Goal: Information Seeking & Learning: Check status

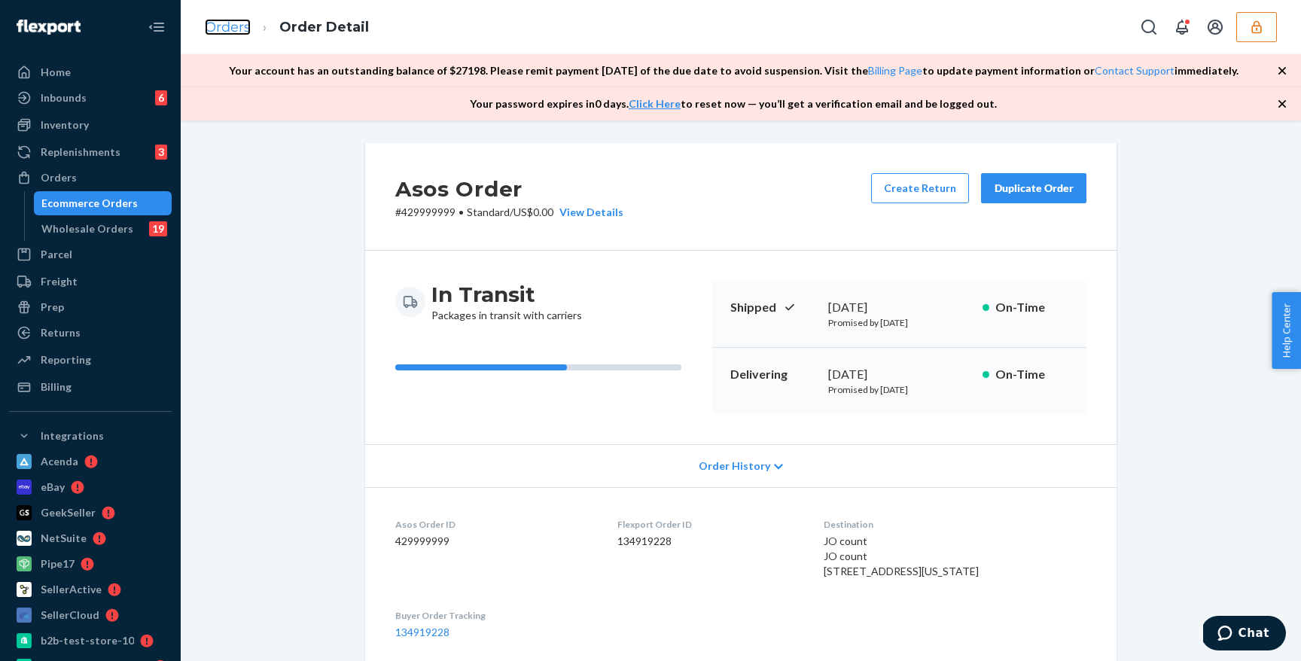
click at [239, 30] on link "Orders" at bounding box center [228, 27] width 46 height 17
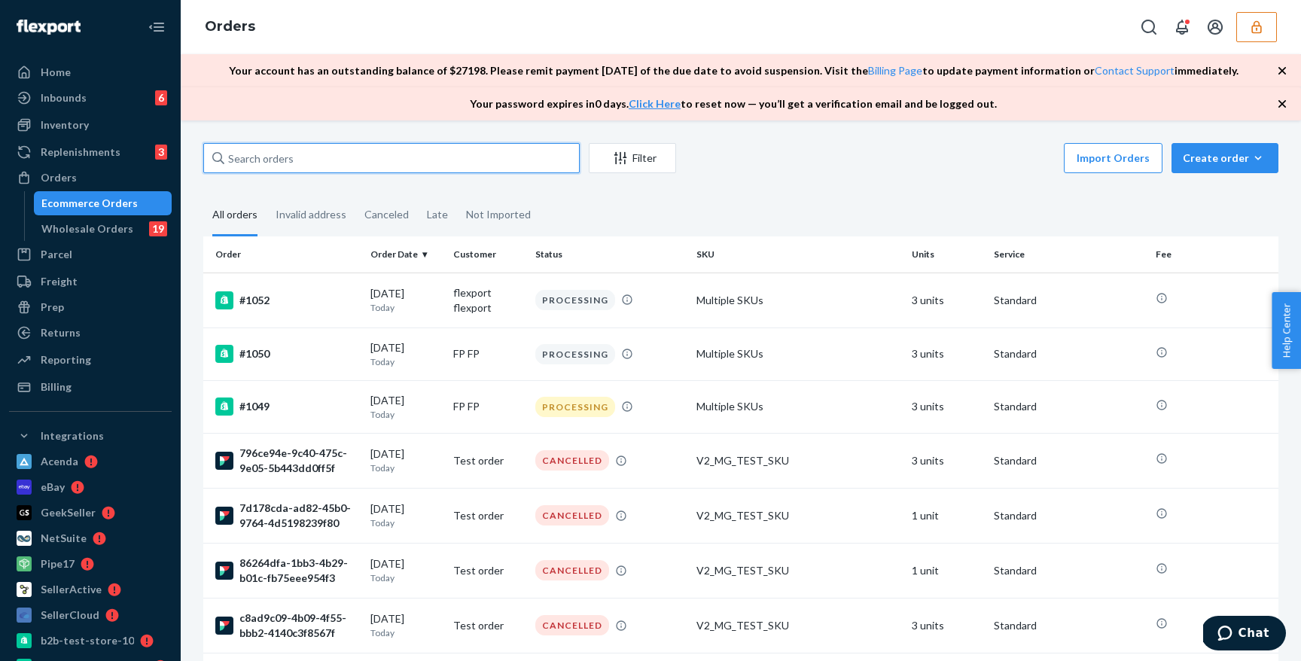
click at [523, 169] on input "text" at bounding box center [391, 158] width 377 height 30
paste input "429999998"
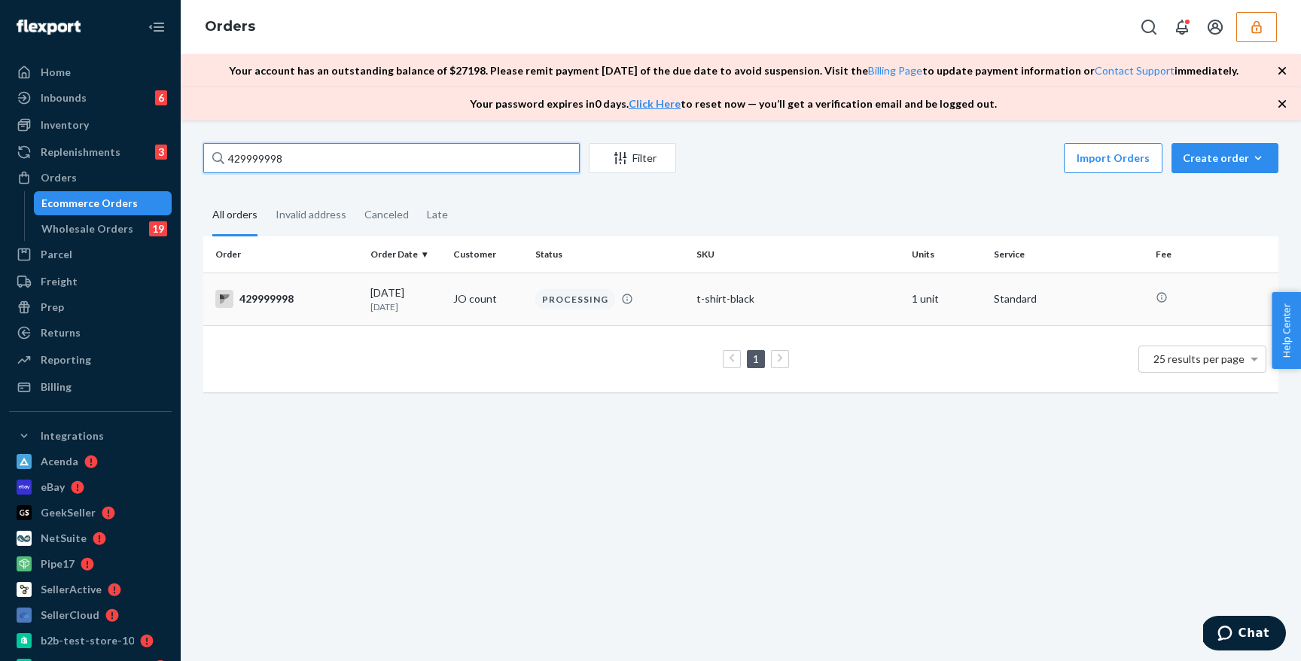
type input "429999998"
click at [447, 303] on td "JO count" at bounding box center [488, 299] width 82 height 53
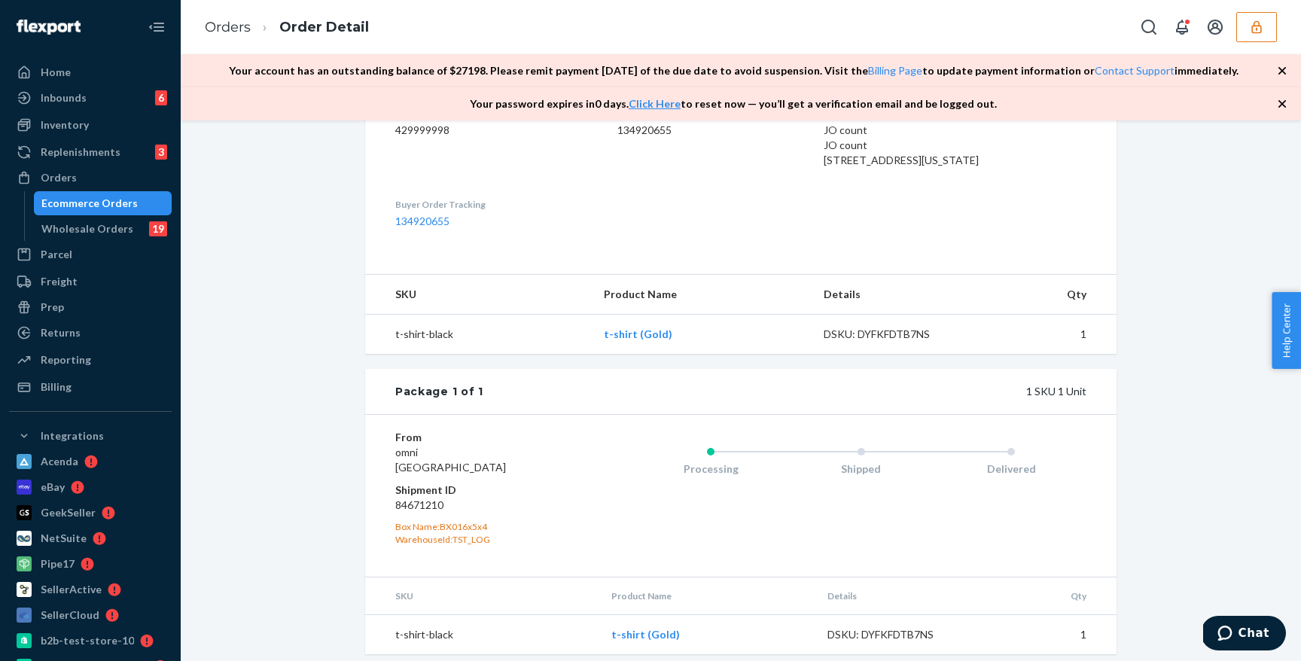
scroll to position [452, 0]
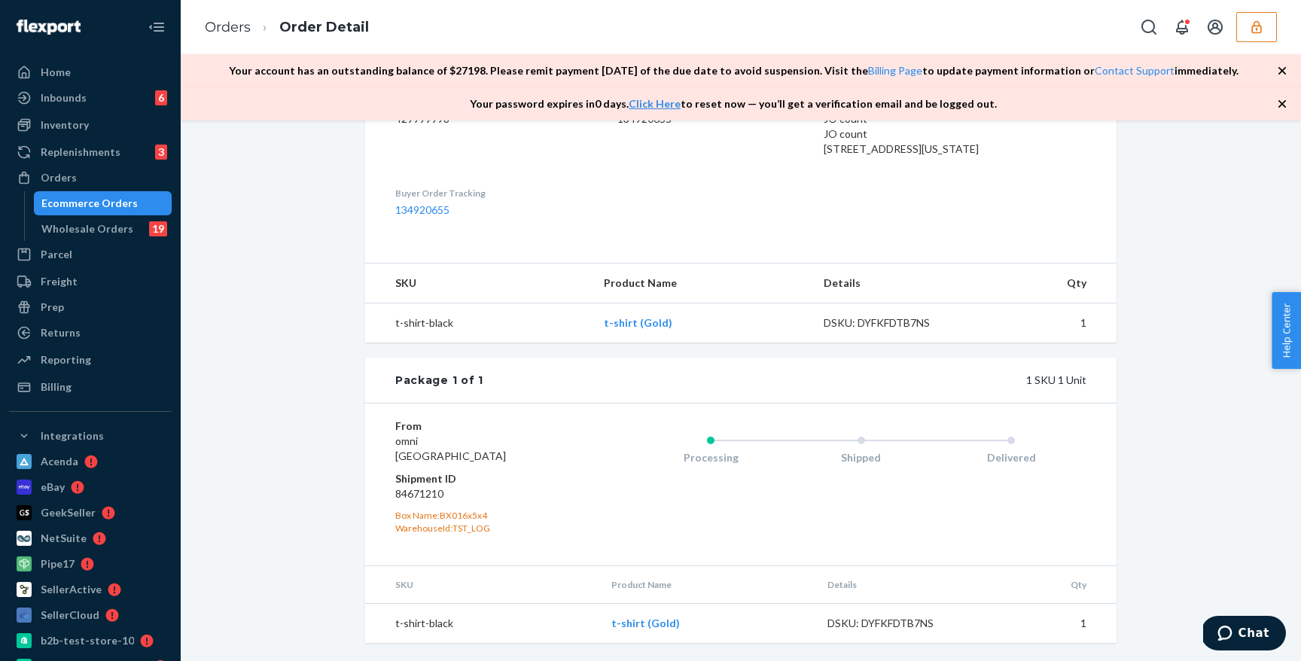
click at [429, 493] on dd "84671210" at bounding box center [485, 493] width 180 height 15
copy dd "84671210"
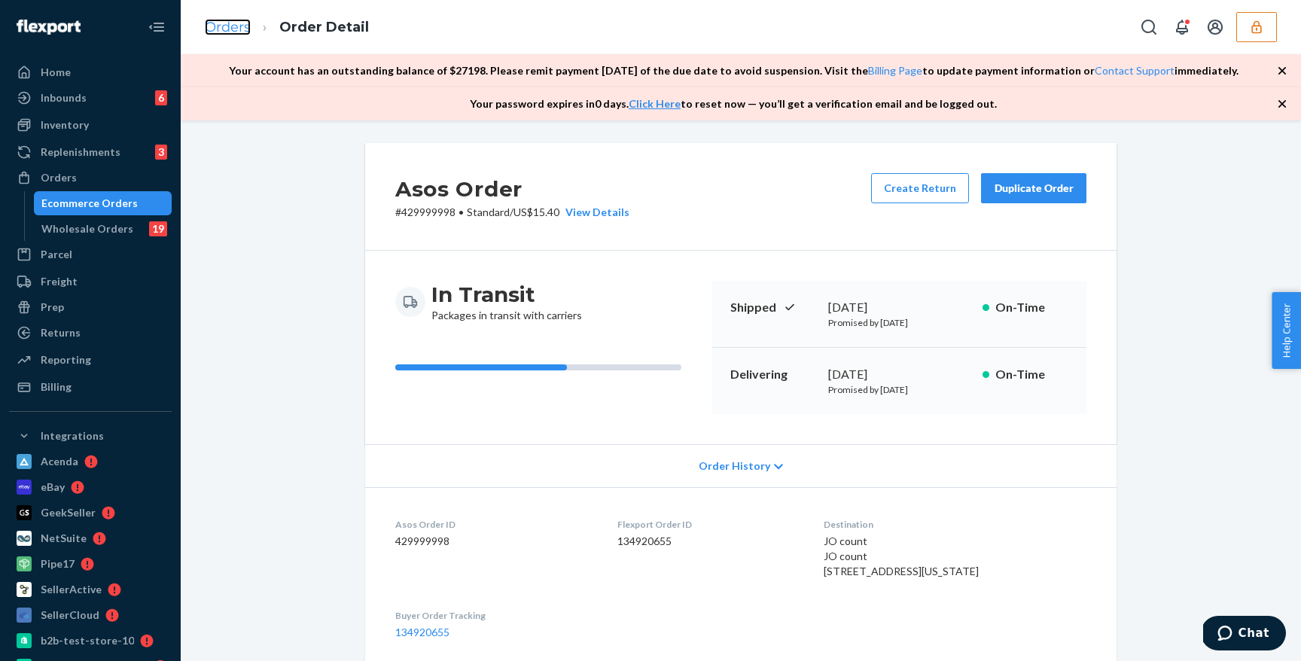
click at [239, 23] on link "Orders" at bounding box center [228, 27] width 46 height 17
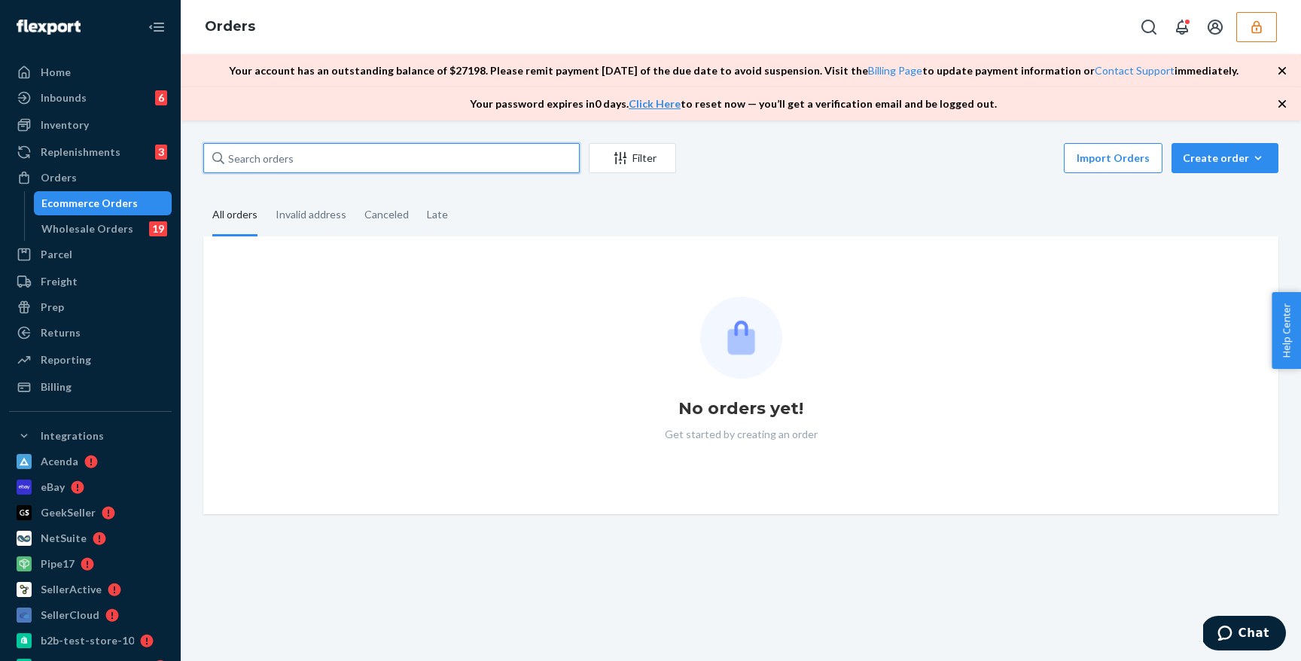
click at [413, 161] on input "text" at bounding box center [391, 158] width 377 height 30
paste input "429999997"
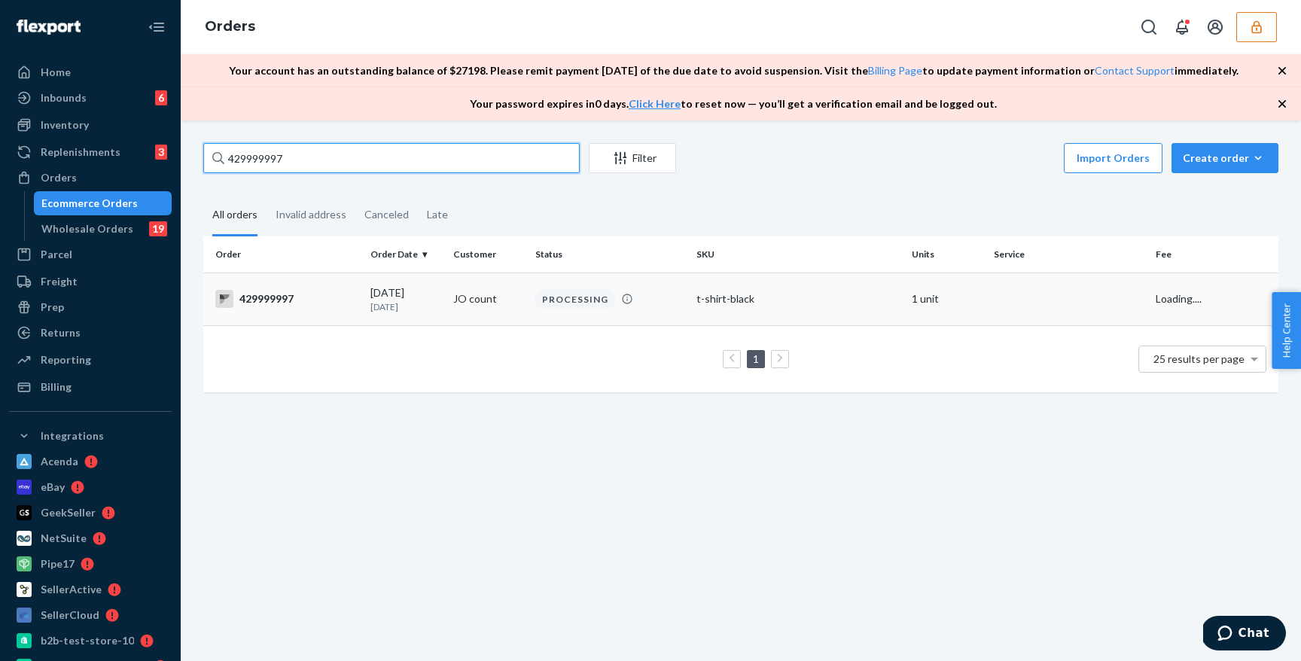
type input "429999997"
click at [454, 294] on td "JO count" at bounding box center [488, 299] width 82 height 53
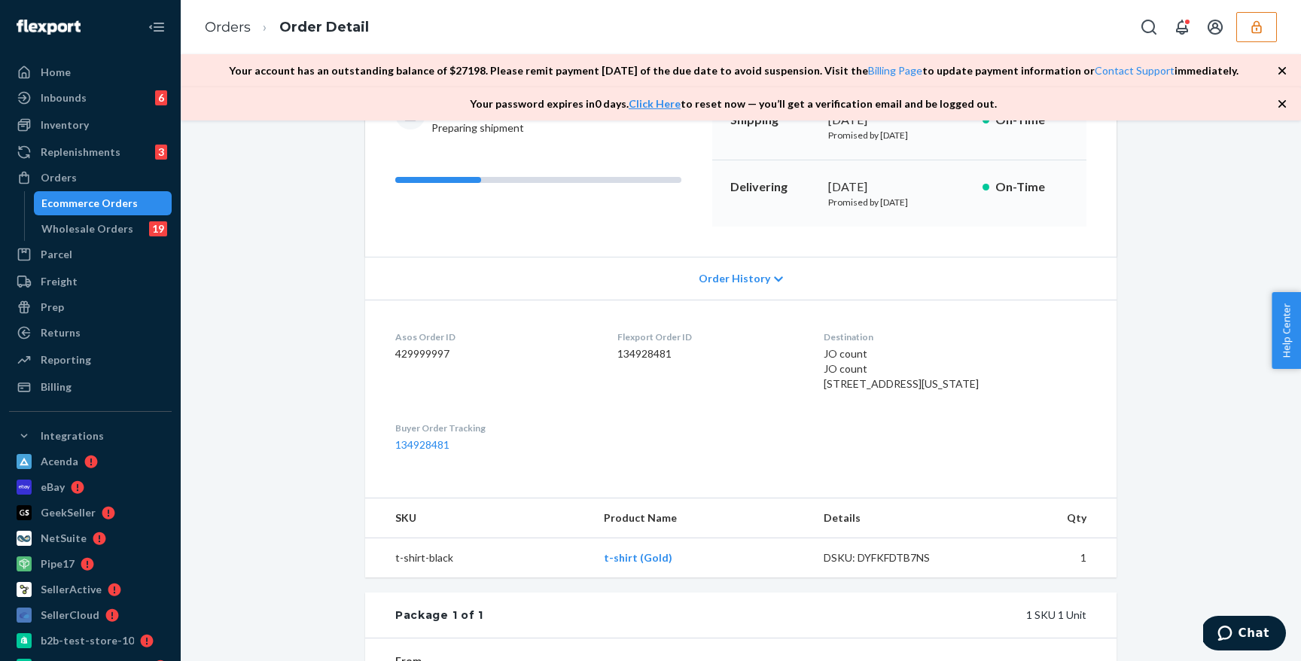
scroll to position [206, 0]
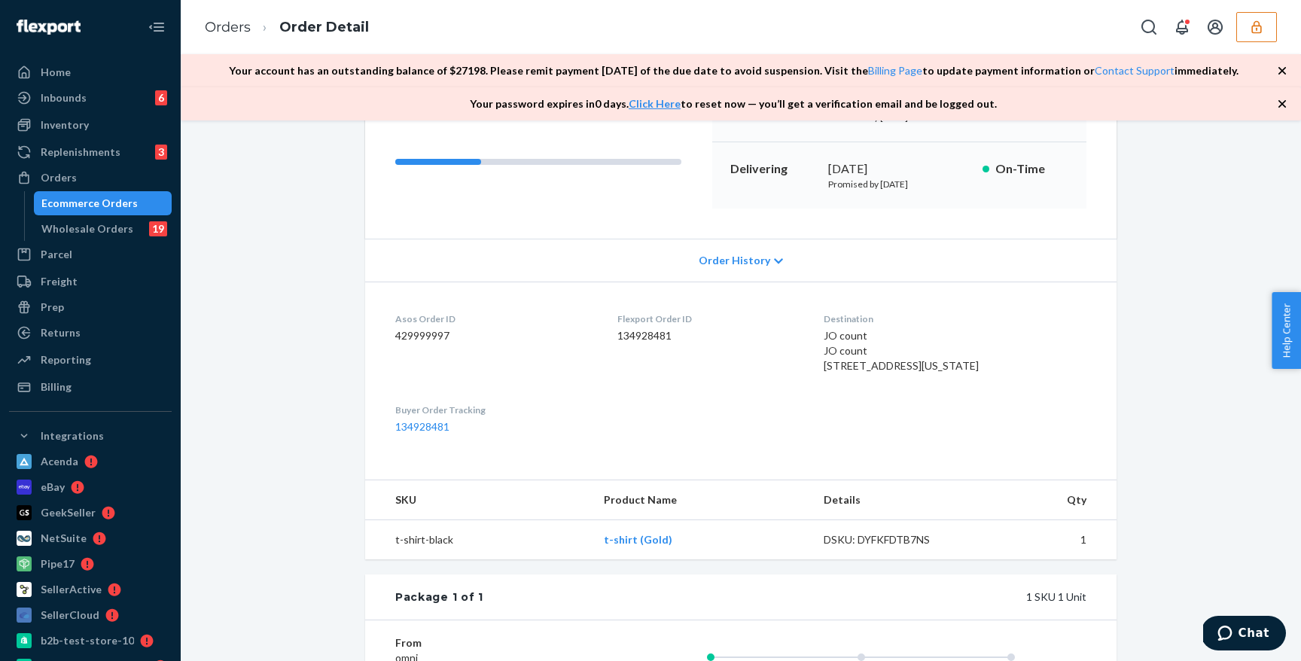
click at [429, 331] on dd "429999997" at bounding box center [494, 335] width 198 height 15
copy dd "429999997"
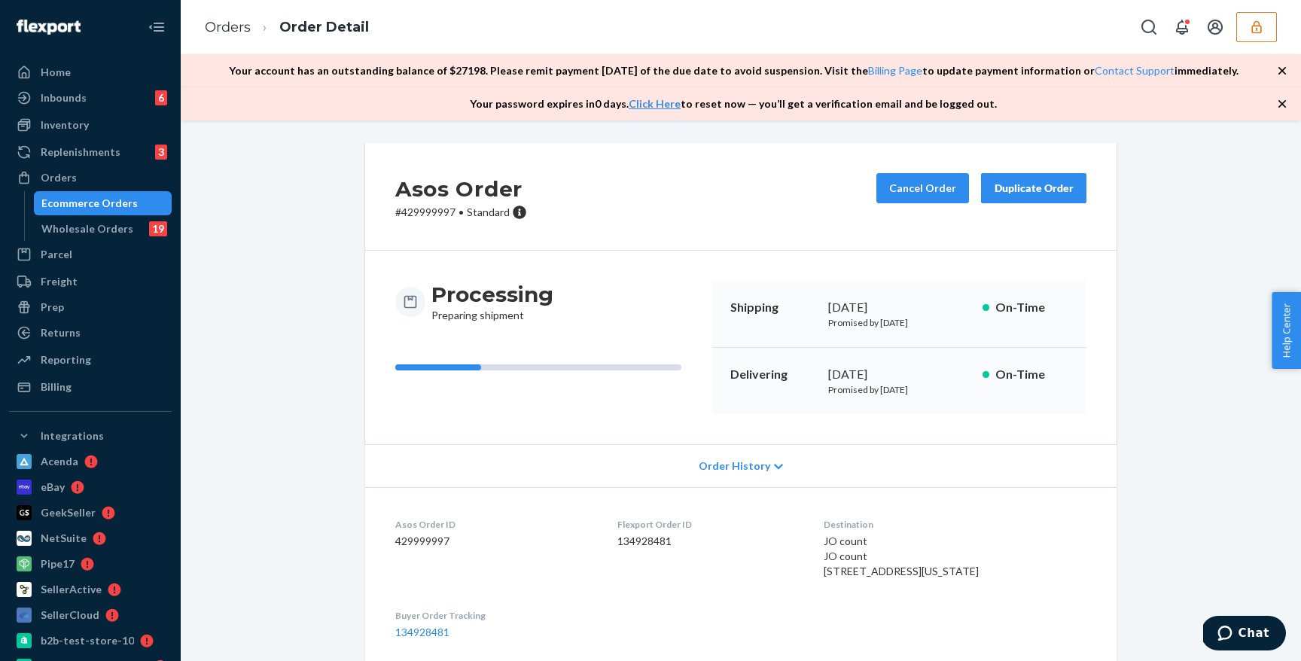
click at [408, 527] on dt "Asos Order ID" at bounding box center [494, 524] width 198 height 13
click at [331, 346] on div "Asos Order # 429999997 • Standard Cancel Order Duplicate Order Processing Prepa…" at bounding box center [741, 613] width 1098 height 941
drag, startPoint x: 392, startPoint y: 32, endPoint x: 282, endPoint y: 30, distance: 110.0
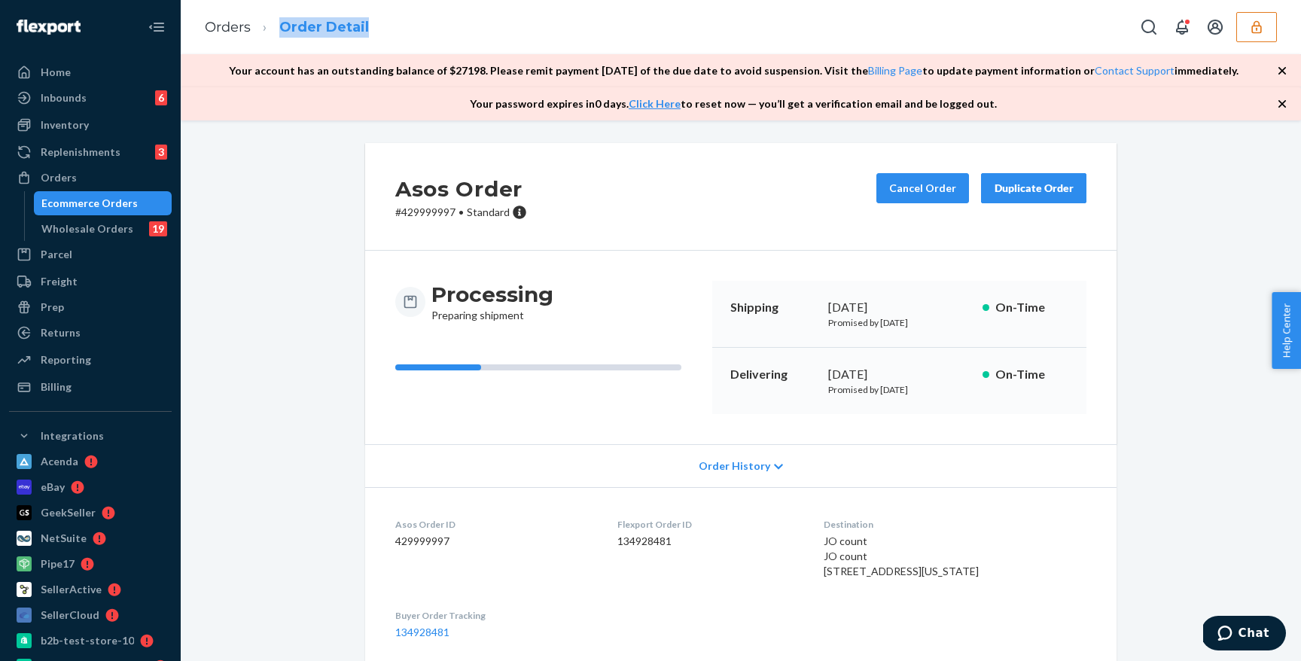
click at [282, 30] on div "Orders Order Detail" at bounding box center [741, 27] width 1121 height 54
copy link "Order Detail"
click at [322, 256] on div "Asos Order # 429999997 • Standard Cancel Order Duplicate Order Processing Prepa…" at bounding box center [741, 613] width 1098 height 941
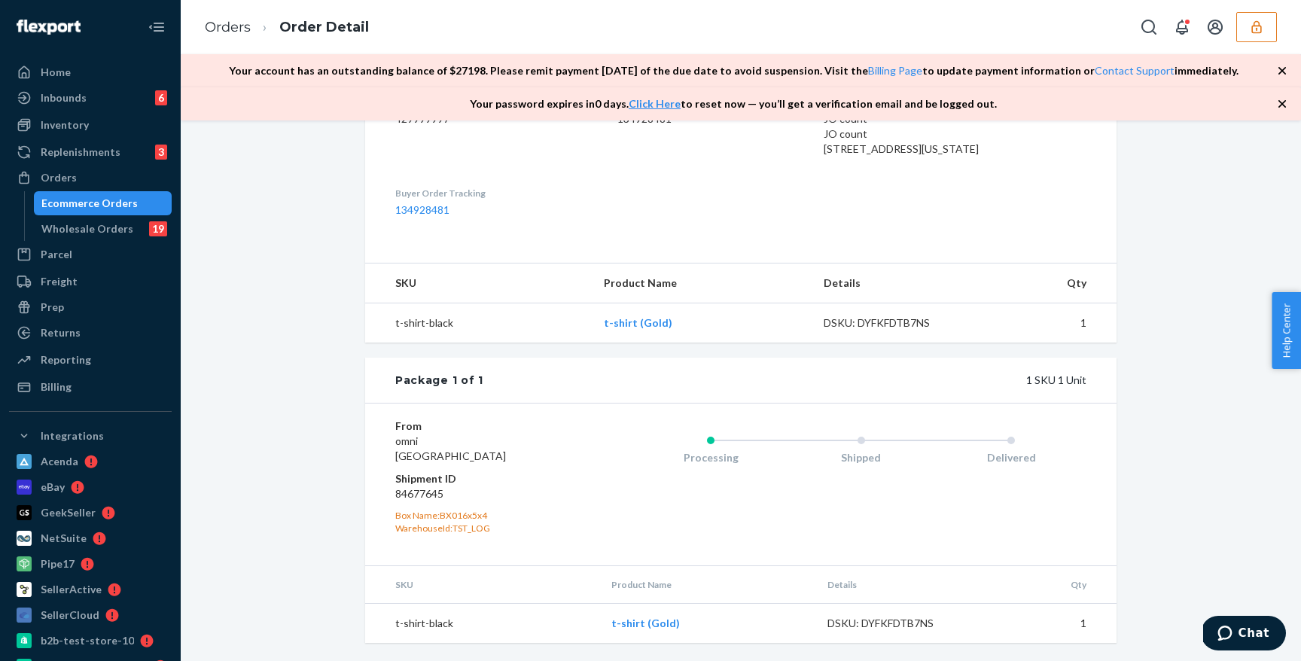
scroll to position [432, 0]
click at [429, 502] on dd "84677645" at bounding box center [485, 493] width 180 height 15
copy dd "6"
click at [435, 502] on dd "84677645" at bounding box center [485, 493] width 180 height 15
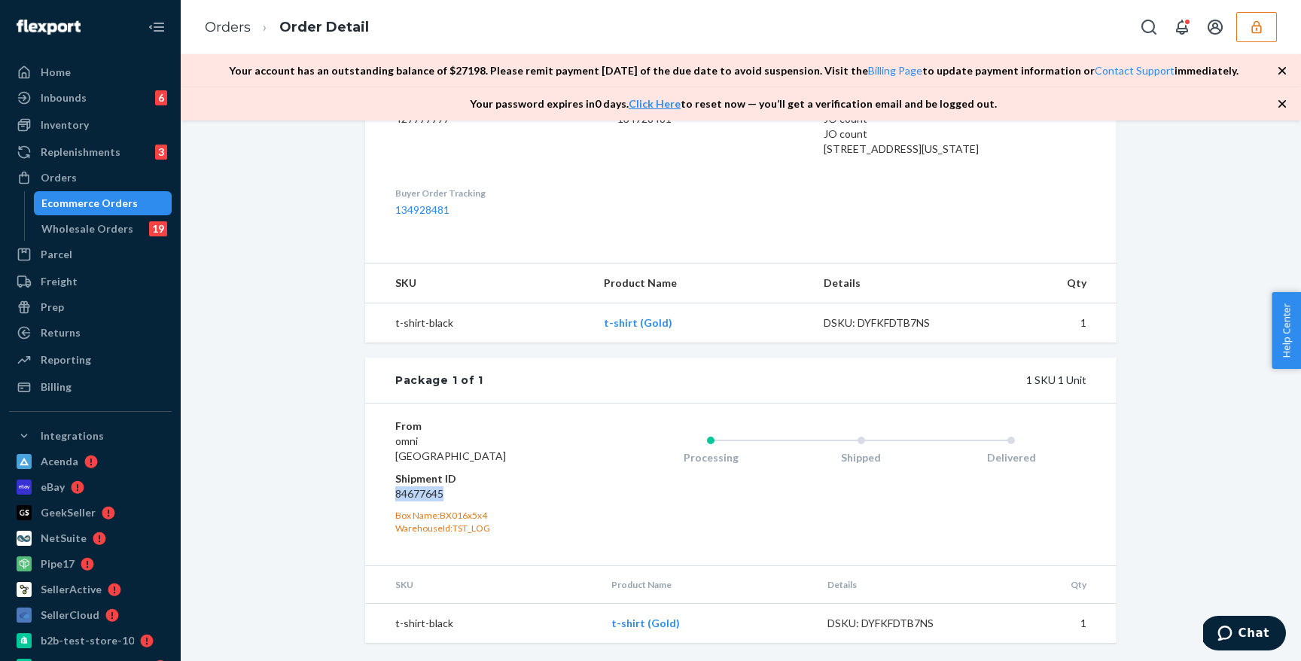
click at [435, 502] on dd "84677645" at bounding box center [485, 493] width 180 height 15
copy dd "84677645"
click at [244, 34] on link "Orders" at bounding box center [228, 27] width 46 height 17
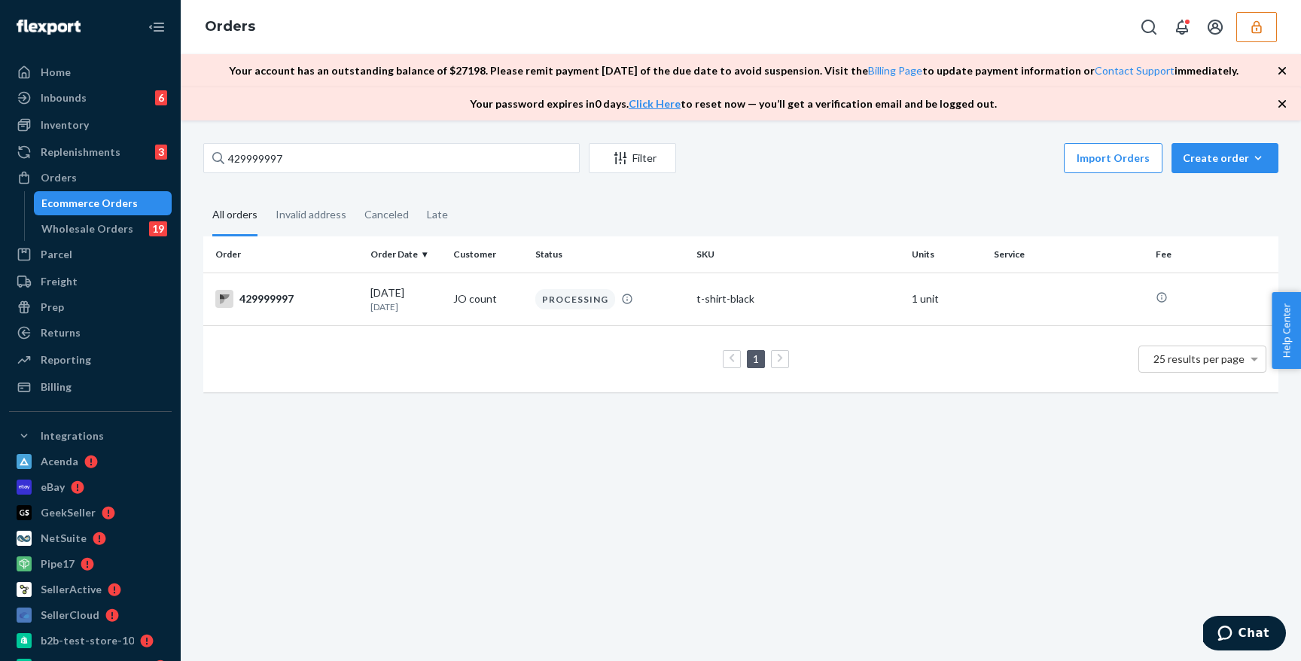
click at [372, 142] on div "429999997 Filter Import Orders Create order Ecommerce order Removal order Bulk …" at bounding box center [741, 390] width 1121 height 541
click at [348, 162] on input "429999997" at bounding box center [391, 158] width 377 height 30
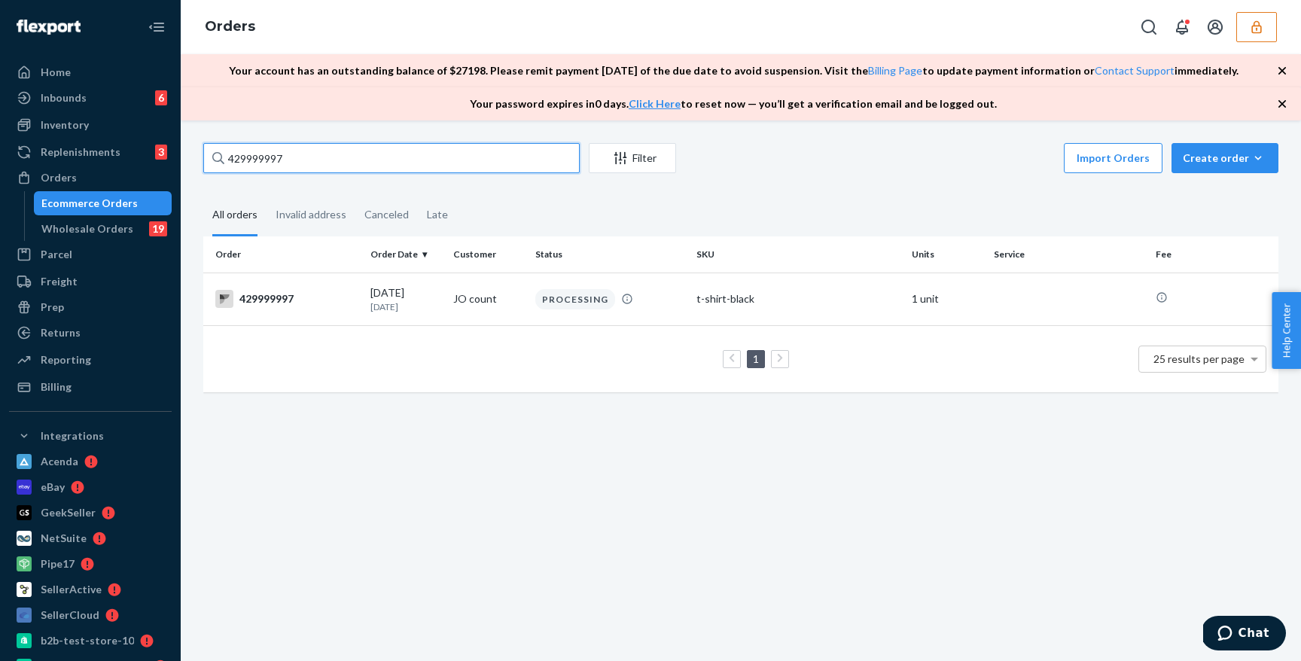
paste input "6"
type input "429999996"
click at [364, 302] on td "[DATE] [DATE]" at bounding box center [405, 299] width 82 height 53
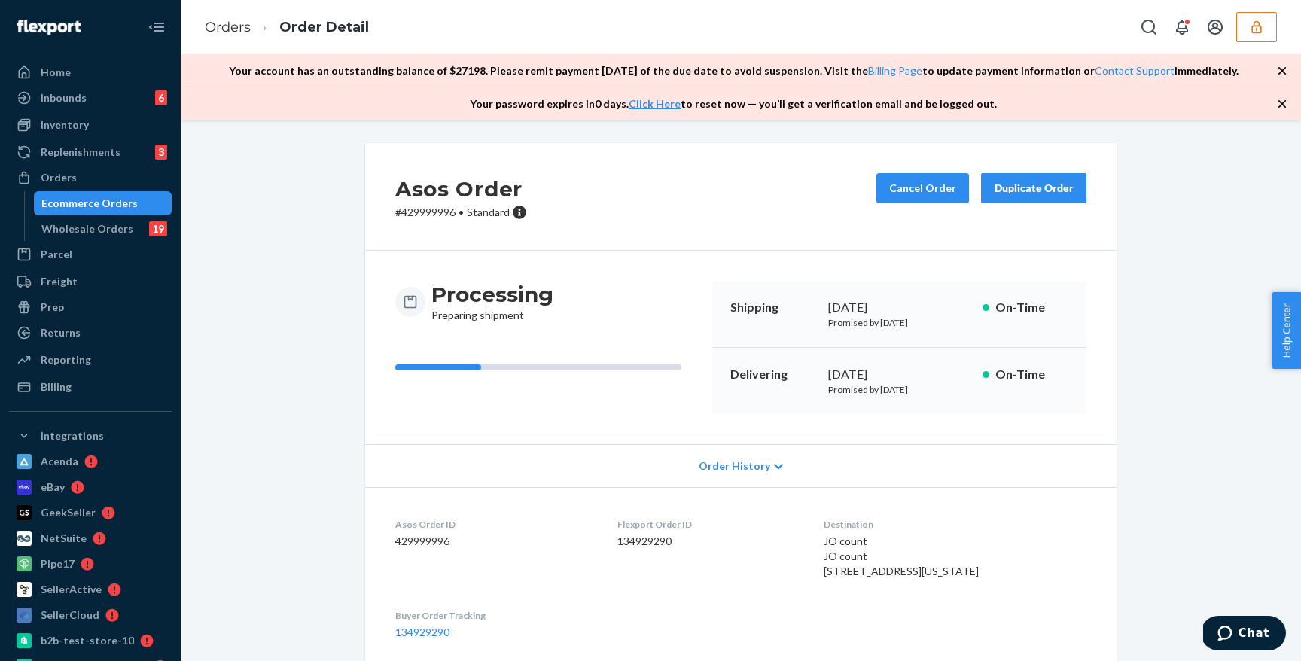
scroll to position [452, 0]
